Goal: Find specific page/section: Find specific page/section

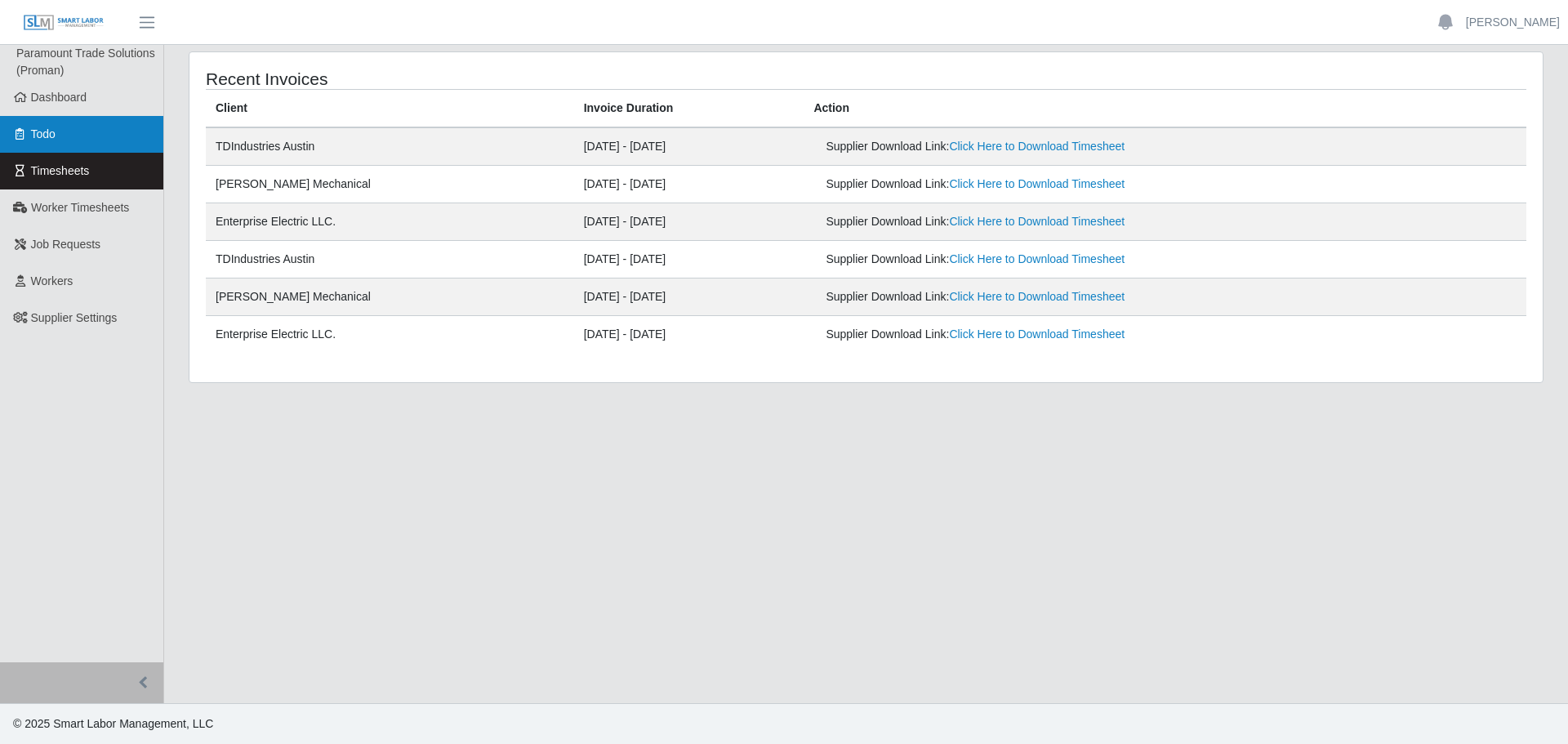
click at [73, 150] on link "Todo" at bounding box center [81, 135] width 163 height 37
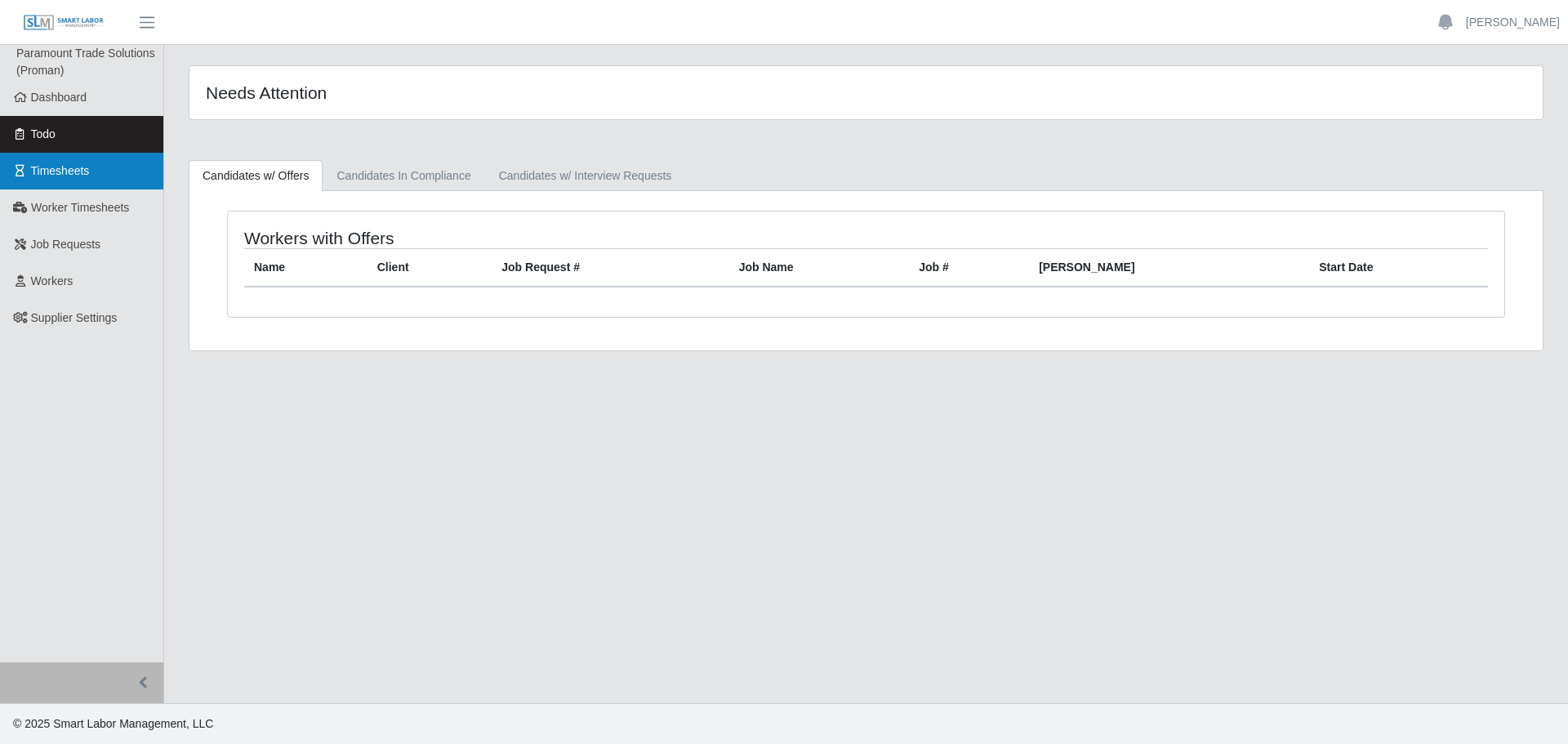
click at [88, 185] on link "Timesheets" at bounding box center [81, 171] width 163 height 37
